Goal: Information Seeking & Learning: Learn about a topic

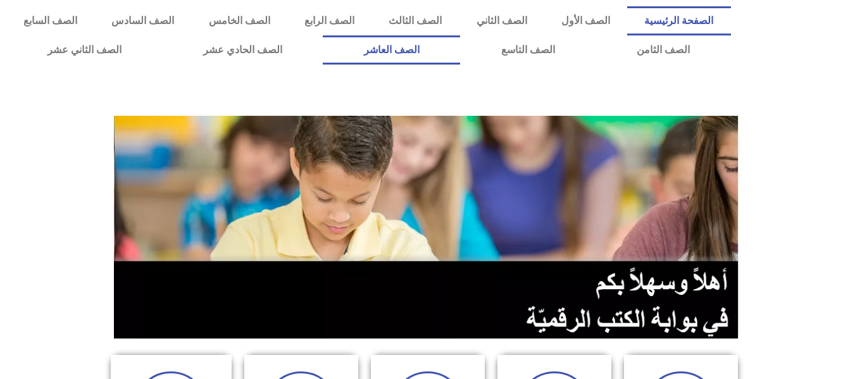
click at [460, 47] on link "الصف العاشر" at bounding box center [391, 49] width 137 height 29
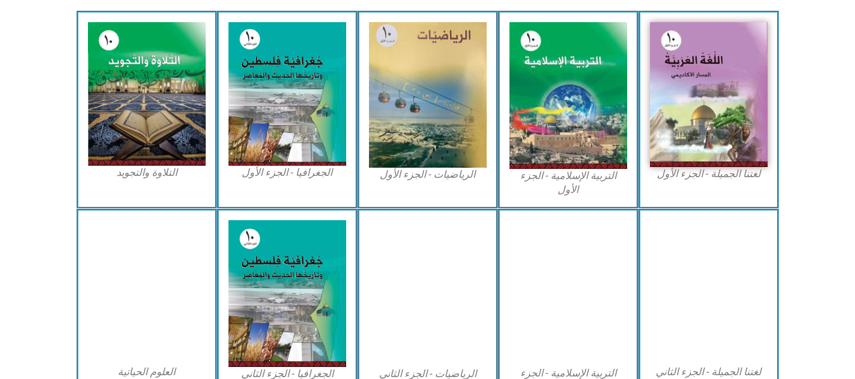
scroll to position [368, 0]
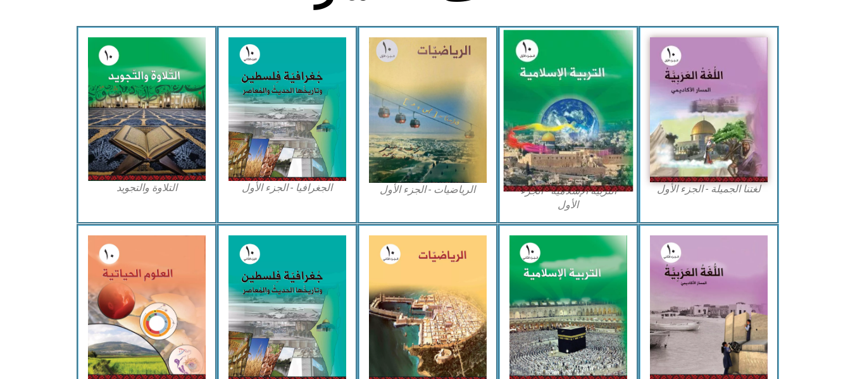
click at [565, 148] on img at bounding box center [568, 110] width 130 height 161
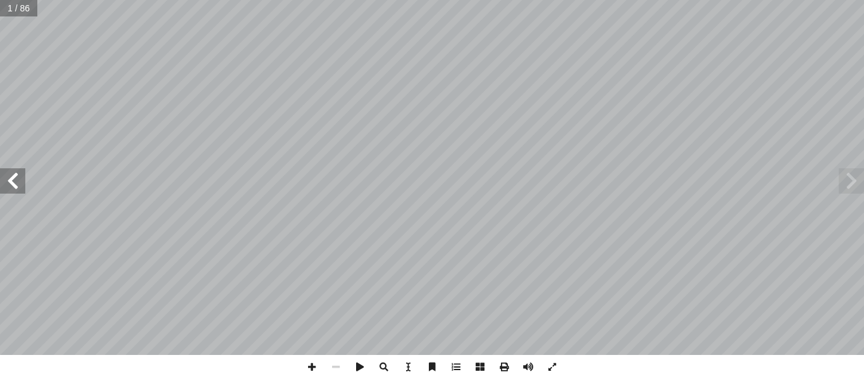
click at [5, 180] on span at bounding box center [12, 180] width 25 height 25
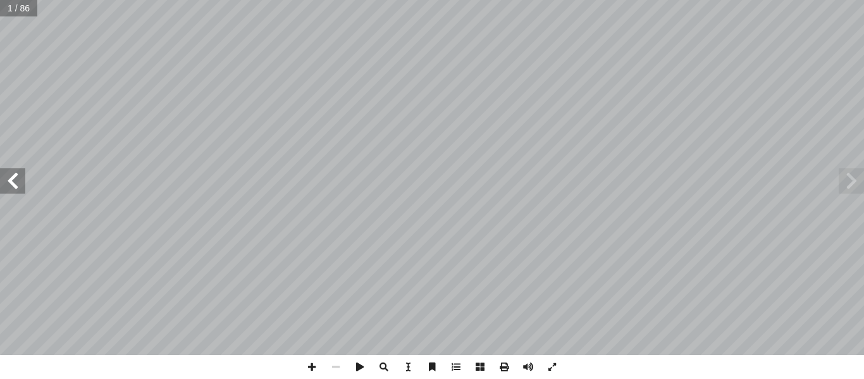
click at [5, 180] on span at bounding box center [12, 180] width 25 height 25
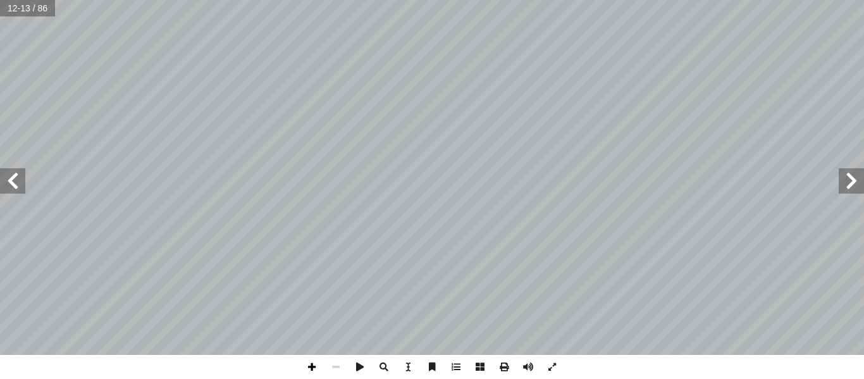
click at [309, 368] on span at bounding box center [312, 367] width 24 height 24
click at [311, 371] on span at bounding box center [312, 367] width 24 height 24
click at [337, 364] on span at bounding box center [336, 367] width 24 height 24
